Goal: Communication & Community: Participate in discussion

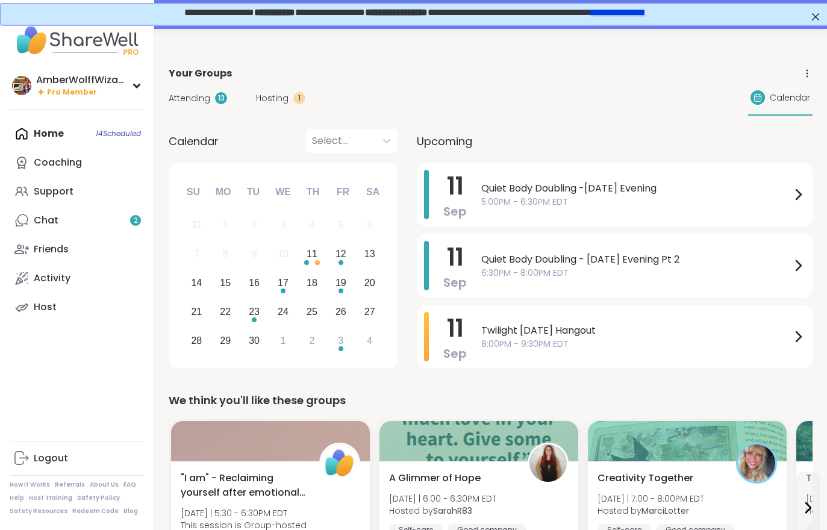
click at [283, 103] on span "Hosting" at bounding box center [272, 98] width 33 height 13
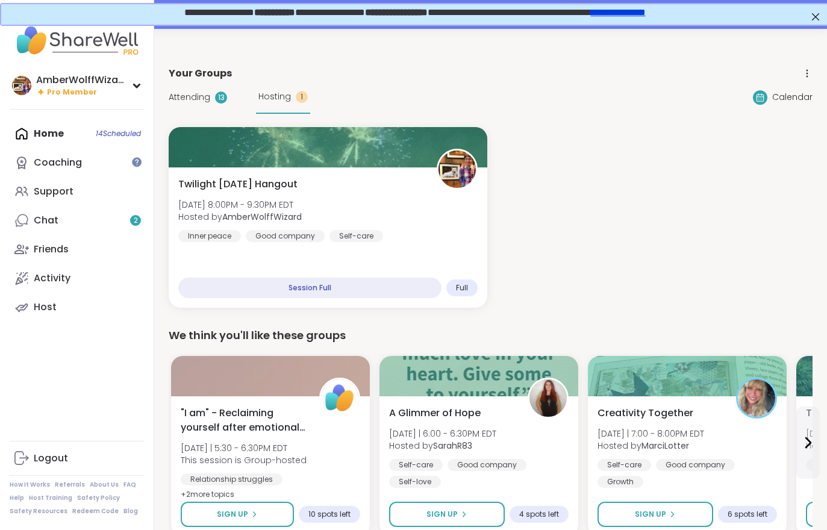
click at [89, 231] on link "Chat 2" at bounding box center [77, 220] width 134 height 29
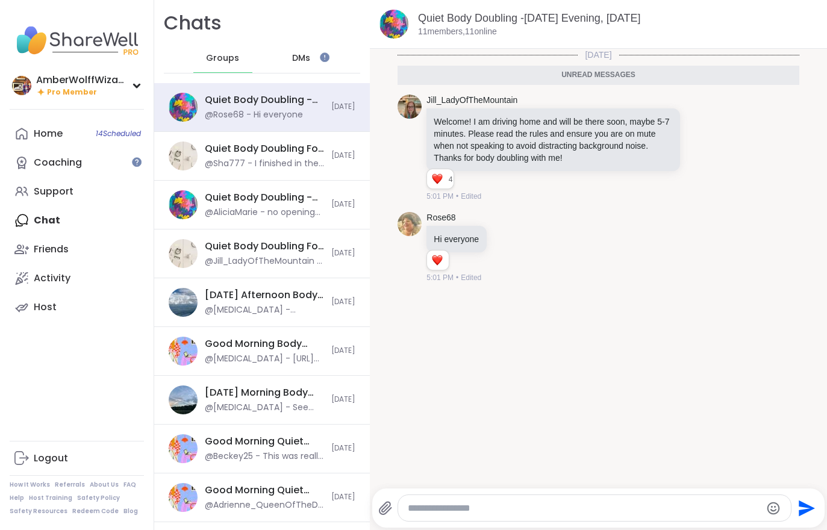
click at [35, 144] on link "Home 14 Scheduled" at bounding box center [77, 133] width 134 height 29
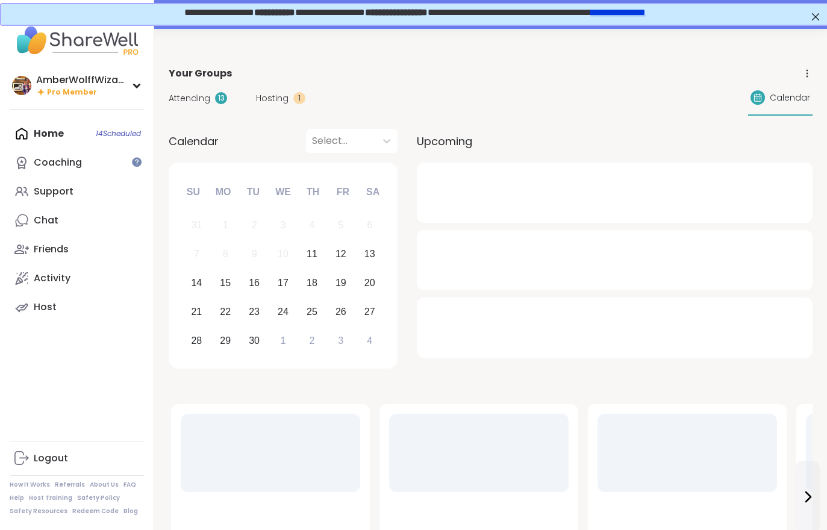
click at [256, 104] on span "Hosting" at bounding box center [272, 98] width 33 height 13
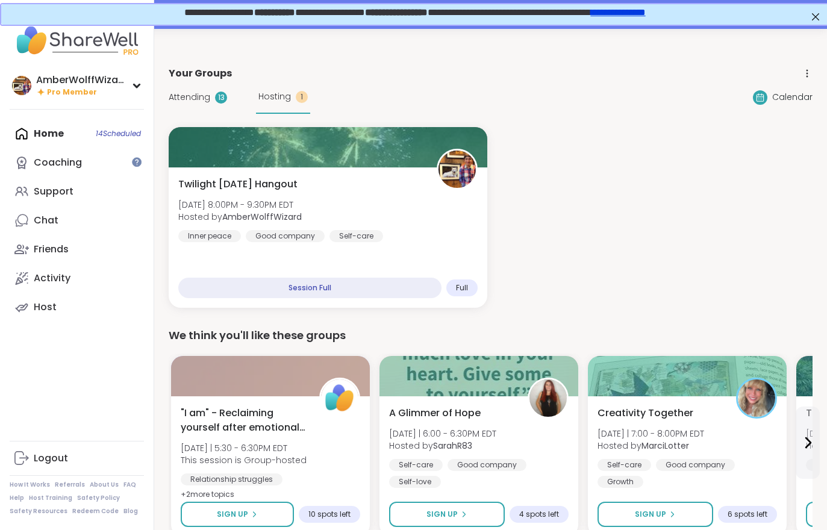
click at [189, 110] on div "Attending 13 Hosting 1" at bounding box center [239, 97] width 141 height 33
click at [191, 111] on div "Attending 13 Hosting 1" at bounding box center [239, 97] width 141 height 33
click at [196, 102] on span "Attending" at bounding box center [190, 97] width 42 height 13
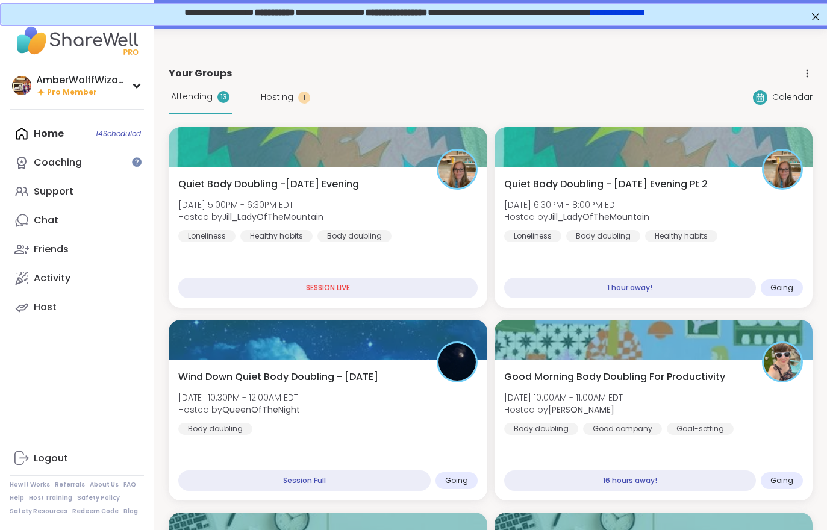
click at [312, 222] on b "Jill_LadyOfTheMountain" at bounding box center [272, 217] width 101 height 12
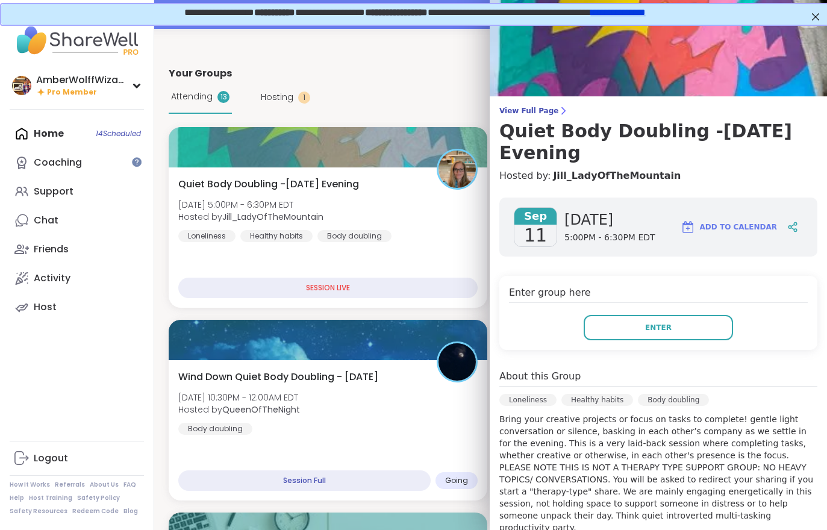
click at [574, 327] on button "Enter" at bounding box center [657, 327] width 149 height 25
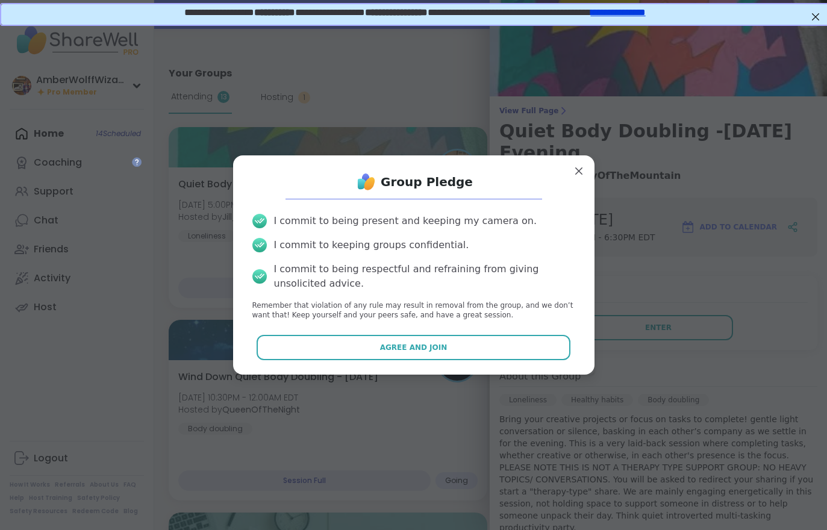
click at [438, 347] on span "Agree and Join" at bounding box center [413, 347] width 67 height 11
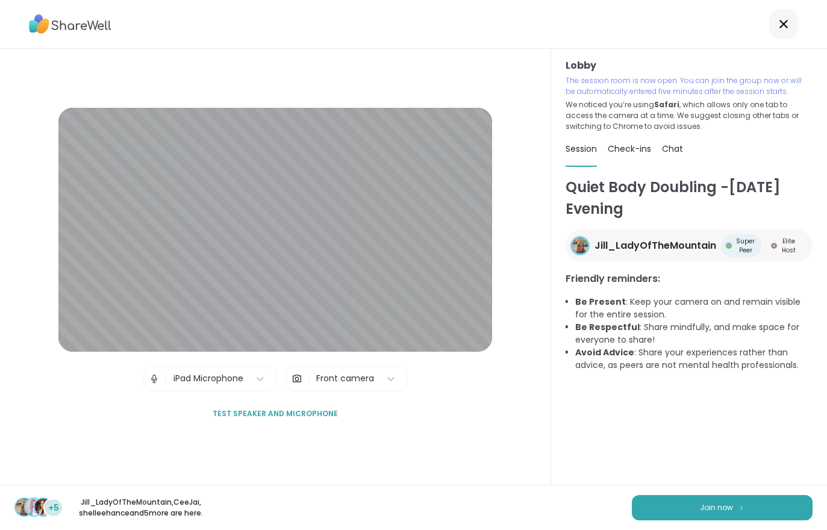
click at [574, 518] on button "Join now" at bounding box center [721, 507] width 181 height 25
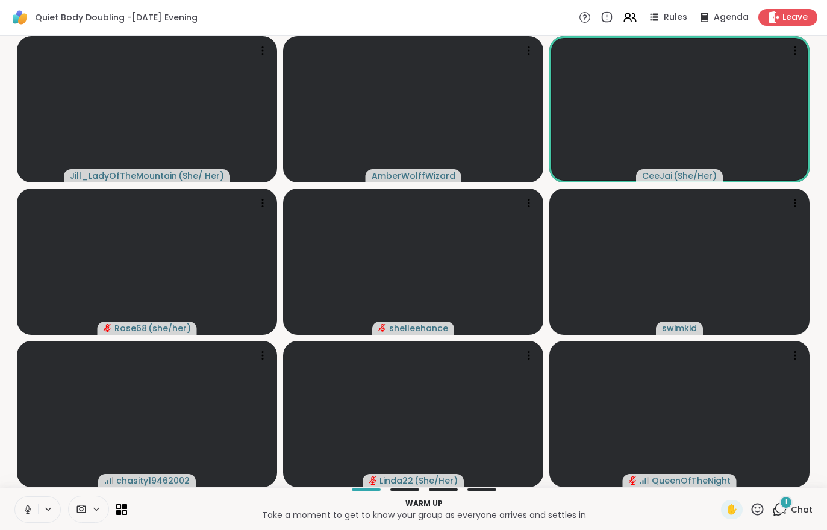
click at [574, 500] on div "1 Chat" at bounding box center [792, 509] width 40 height 19
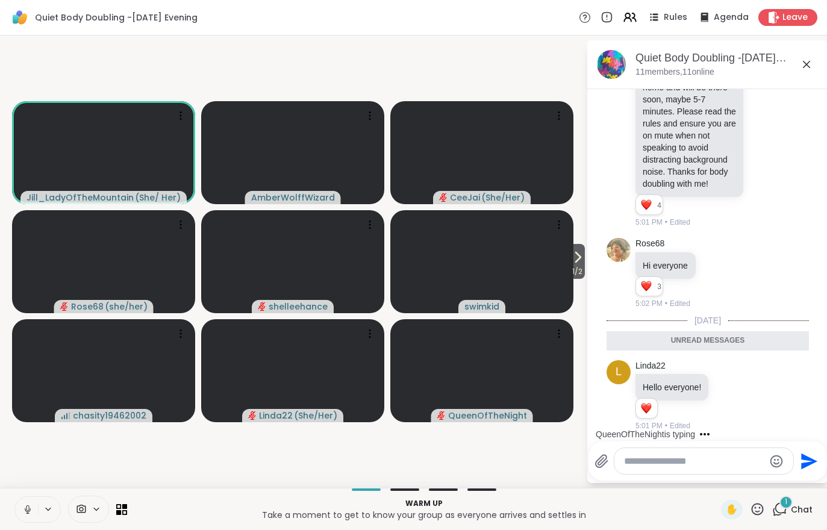
scroll to position [105, 0]
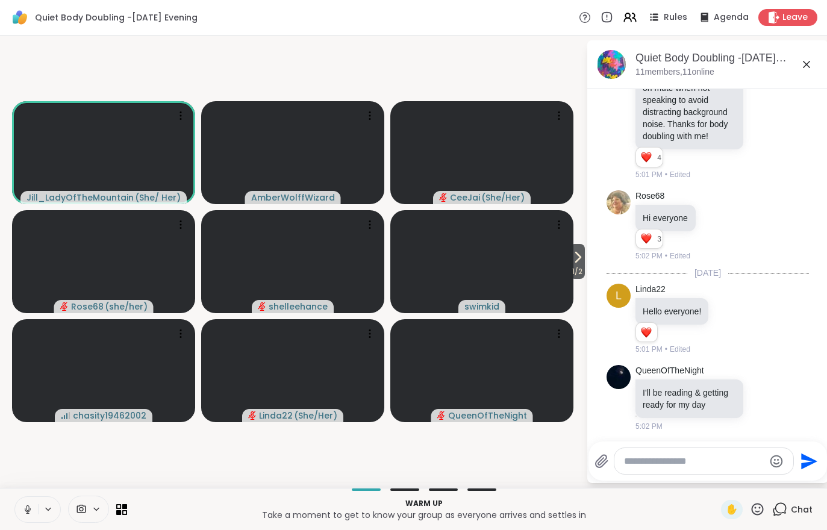
click at [19, 514] on button at bounding box center [26, 509] width 23 height 25
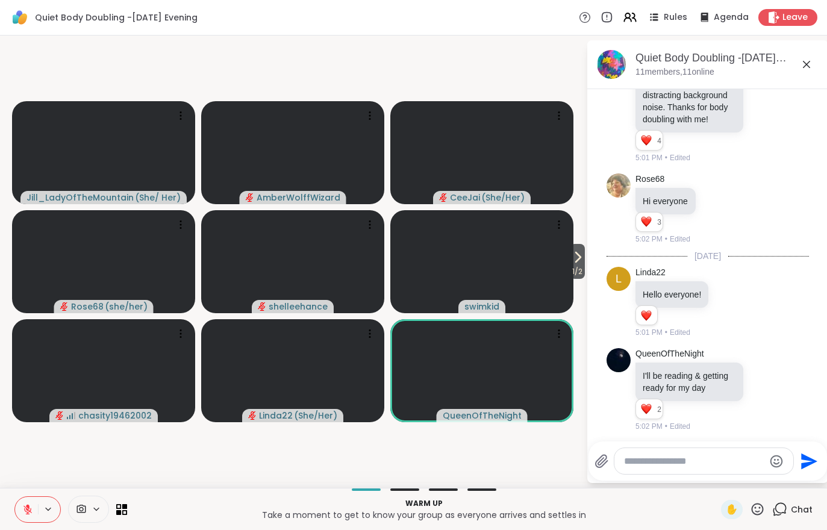
click at [24, 504] on icon at bounding box center [27, 509] width 11 height 11
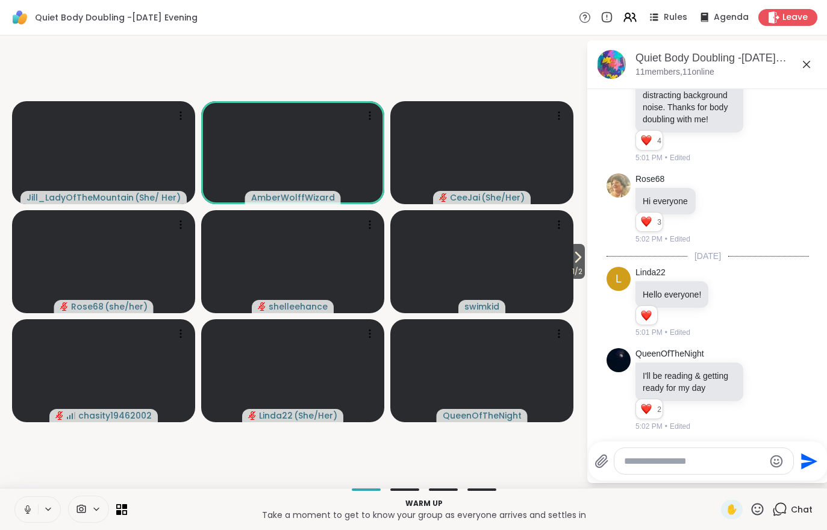
click at [574, 13] on span "Leave" at bounding box center [794, 17] width 25 height 12
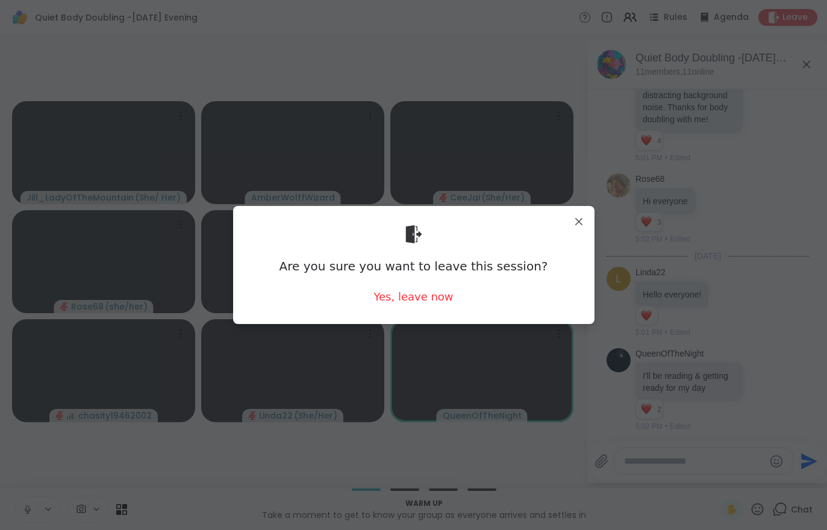
click at [421, 296] on div "Yes, leave now" at bounding box center [412, 296] width 79 height 15
